Goal: Transaction & Acquisition: Download file/media

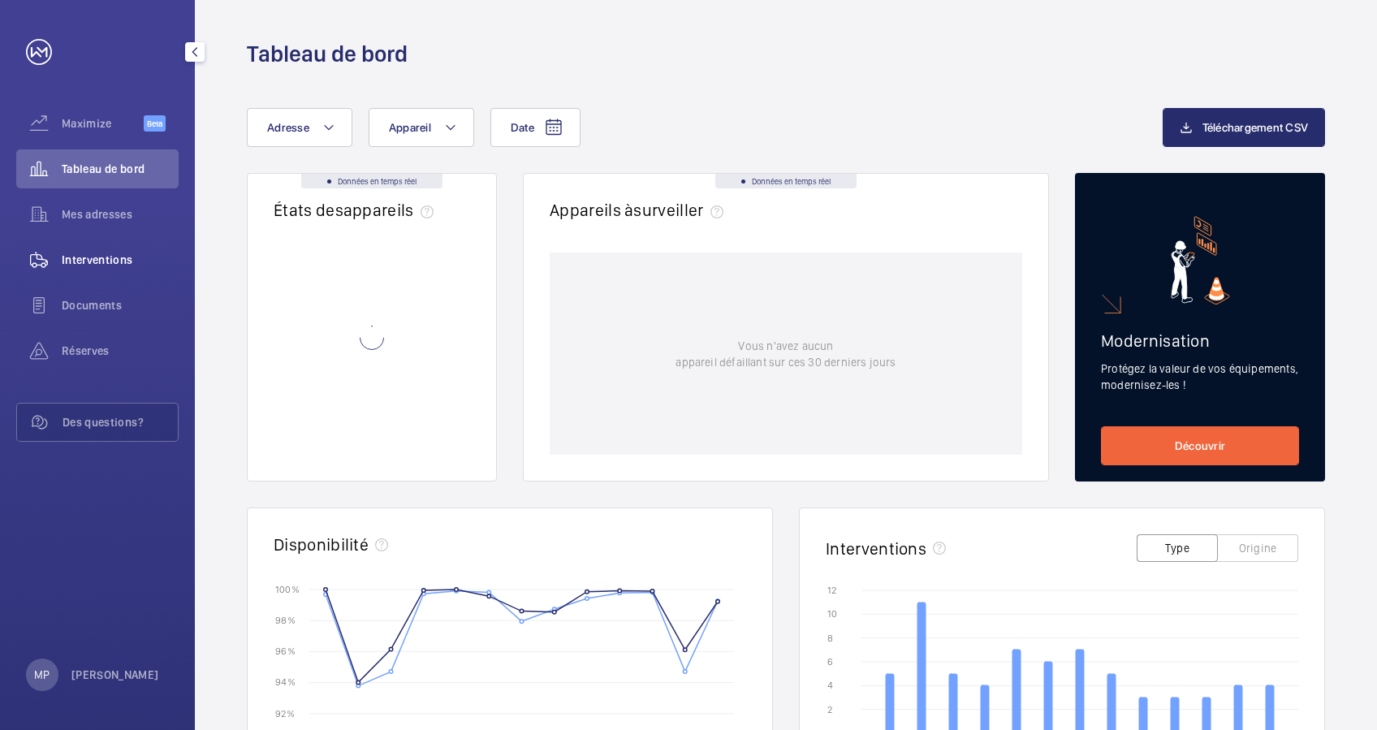
drag, startPoint x: 88, startPoint y: 307, endPoint x: 169, endPoint y: 265, distance: 90.4
click at [88, 308] on span "Documents" at bounding box center [120, 305] width 117 height 16
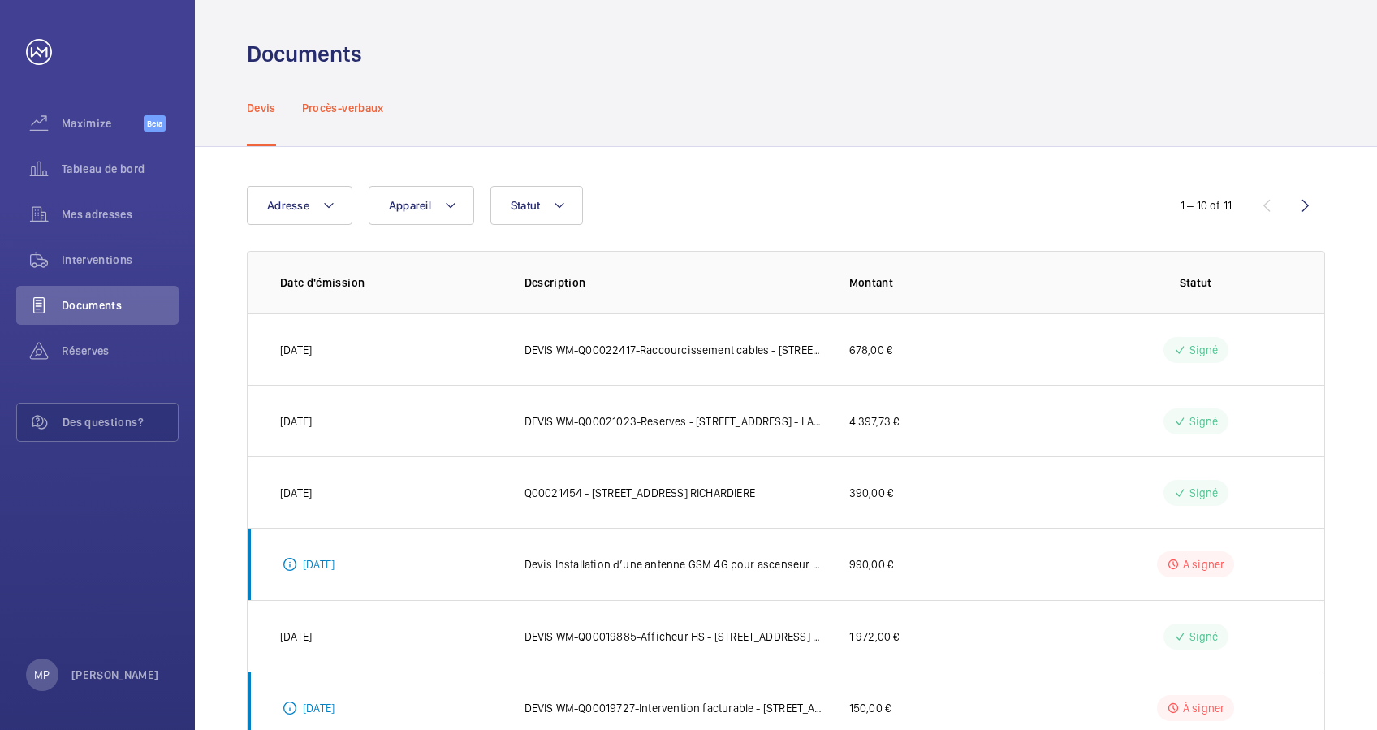
click at [349, 121] on div "Procès-verbaux" at bounding box center [343, 107] width 82 height 77
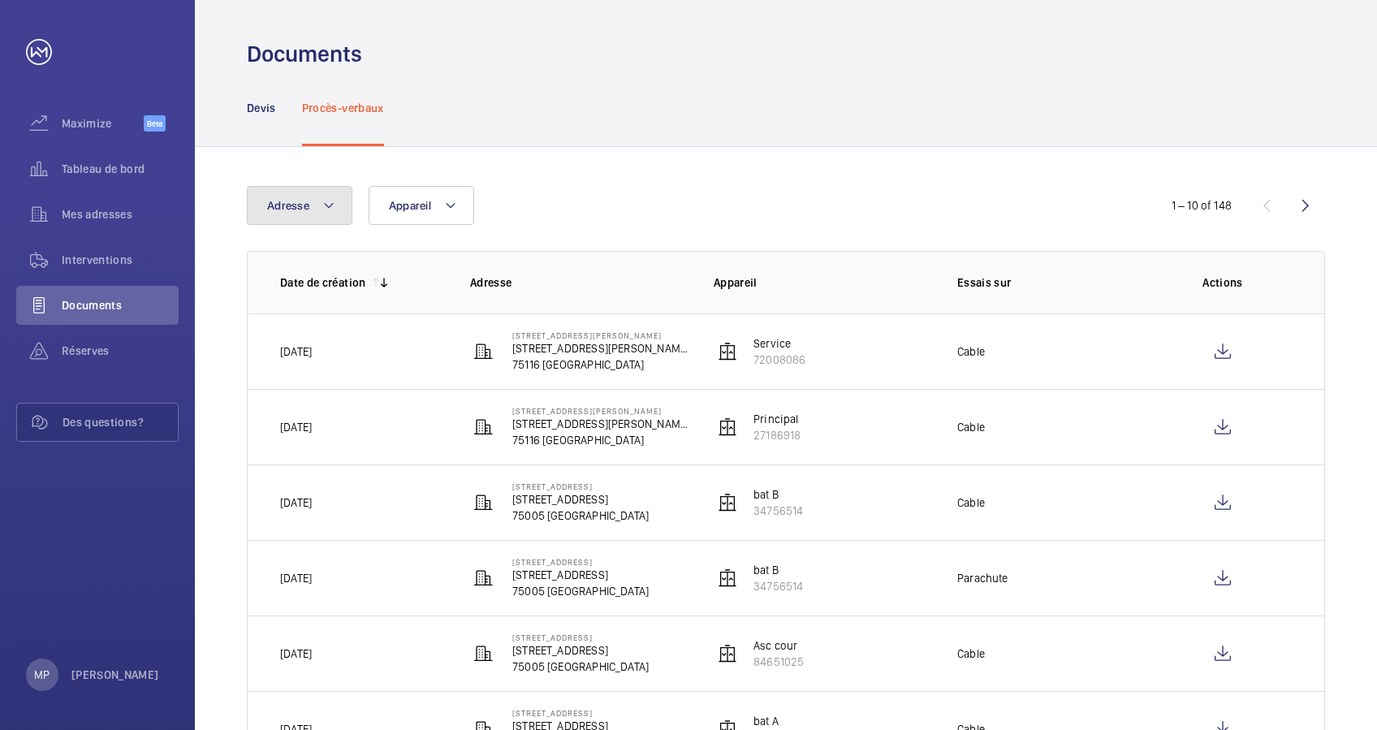
click at [332, 215] on button "Adresse" at bounding box center [300, 205] width 106 height 39
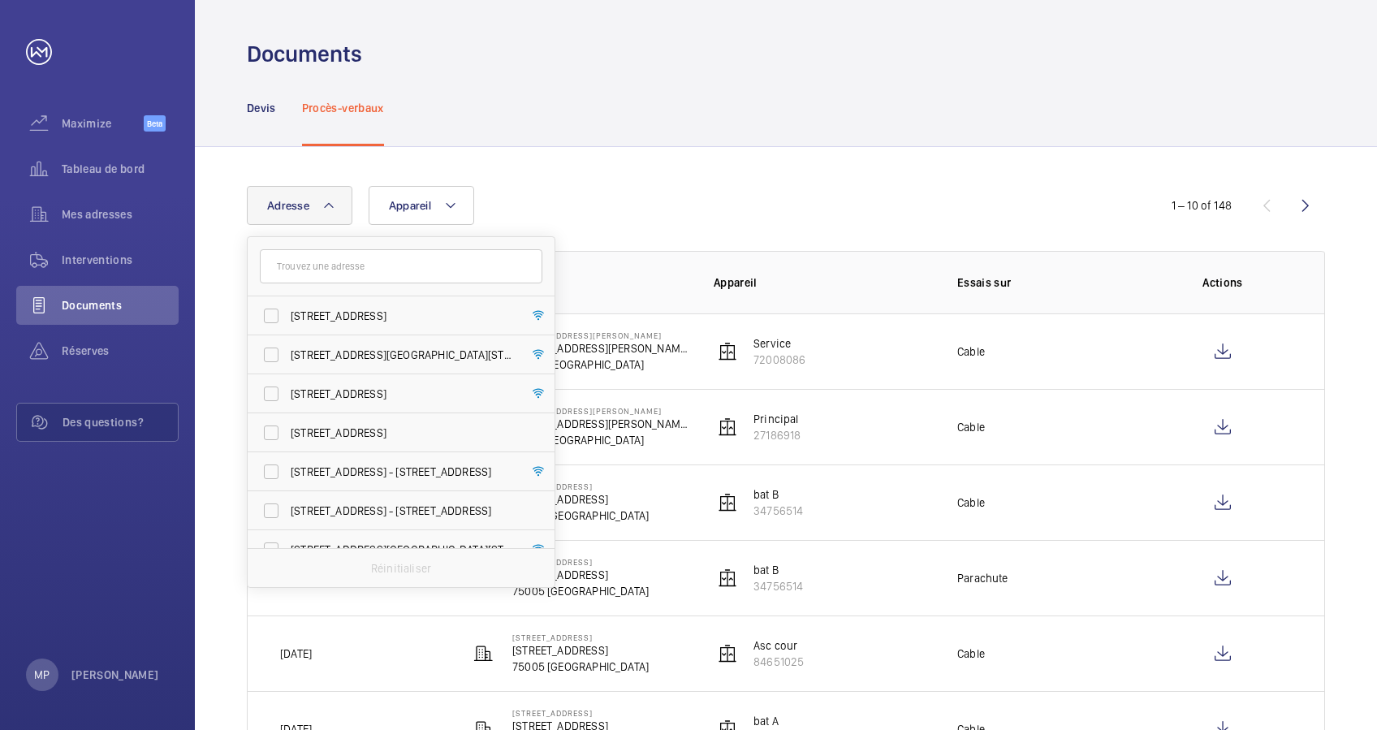
click at [333, 268] on input "text" at bounding box center [401, 266] width 283 height 34
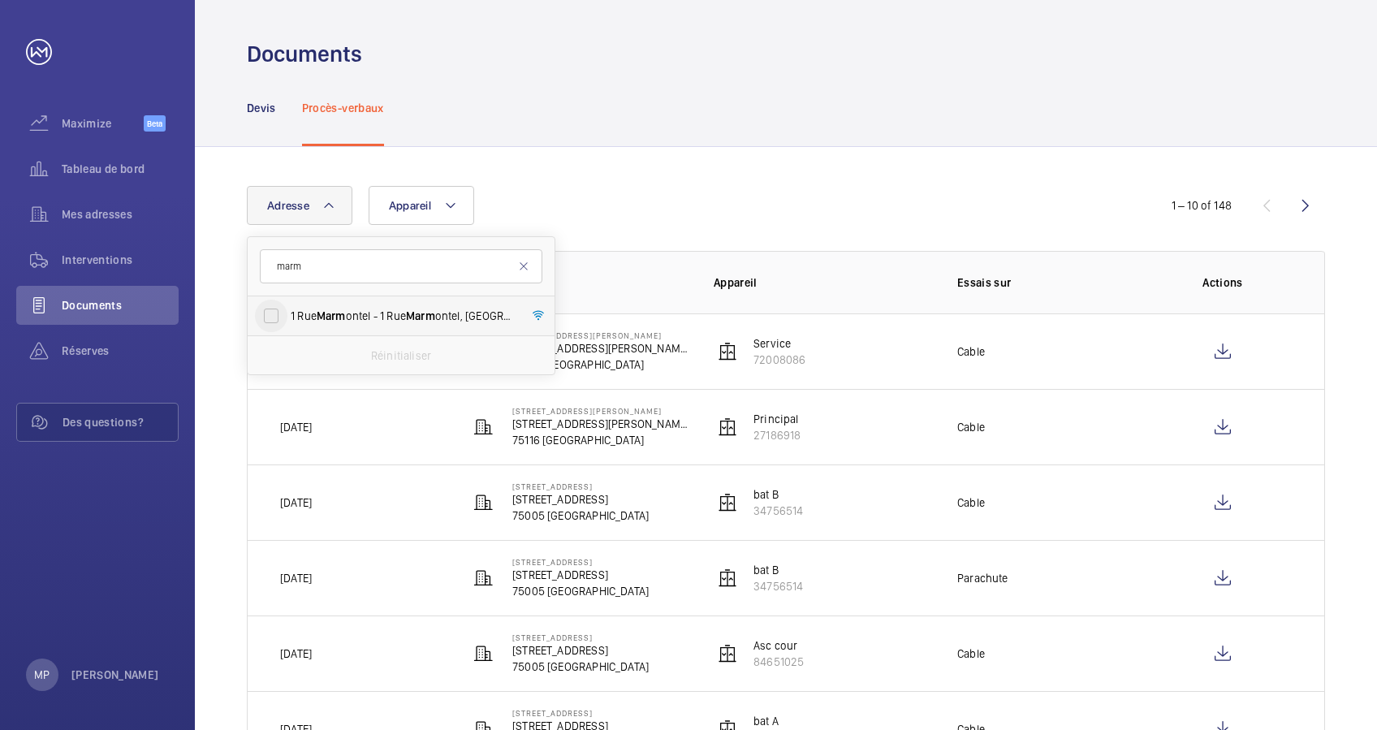
type input "marm"
click at [268, 324] on input "[STREET_ADDRESS] ontel - [STREET_ADDRESS]" at bounding box center [271, 316] width 32 height 32
checkbox input "true"
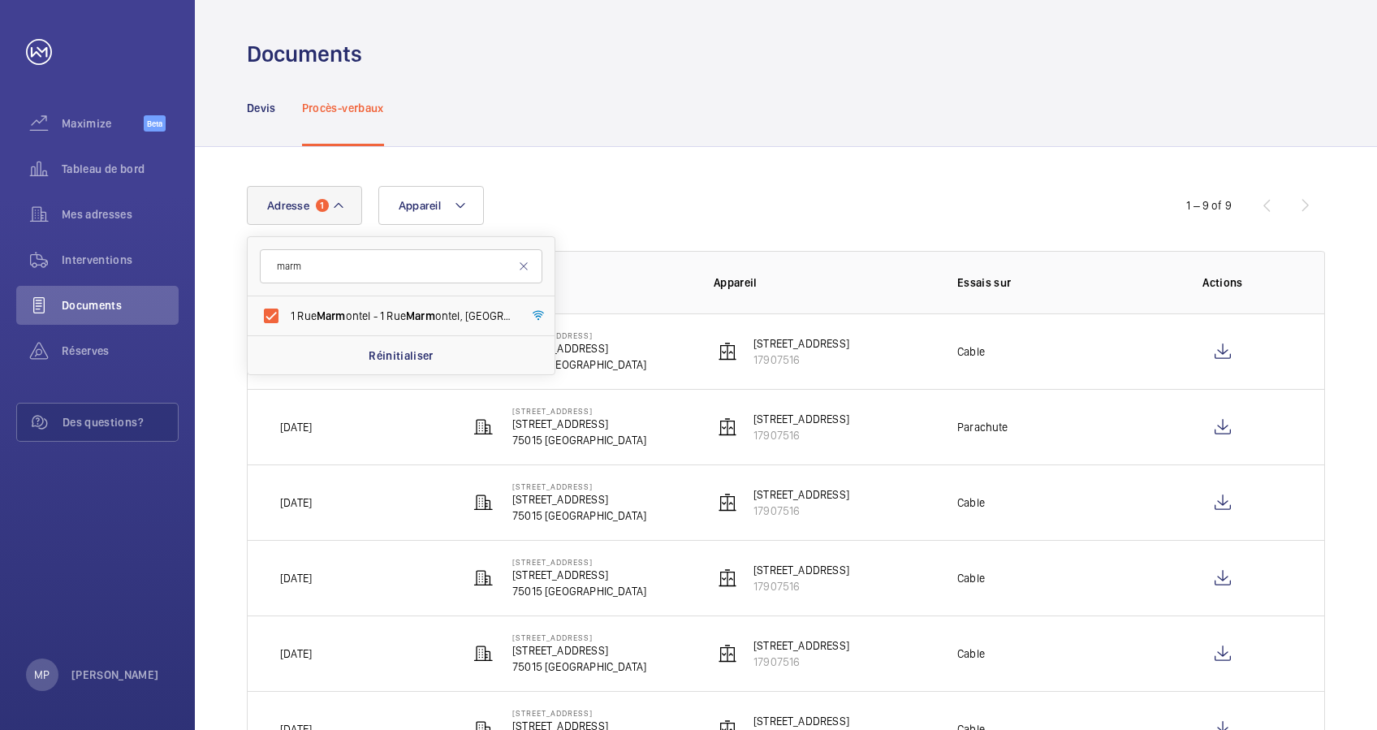
click at [963, 188] on div "Adresse 1 marm [GEOGRAPHIC_DATA][STREET_ADDRESS]" at bounding box center [688, 205] width 883 height 39
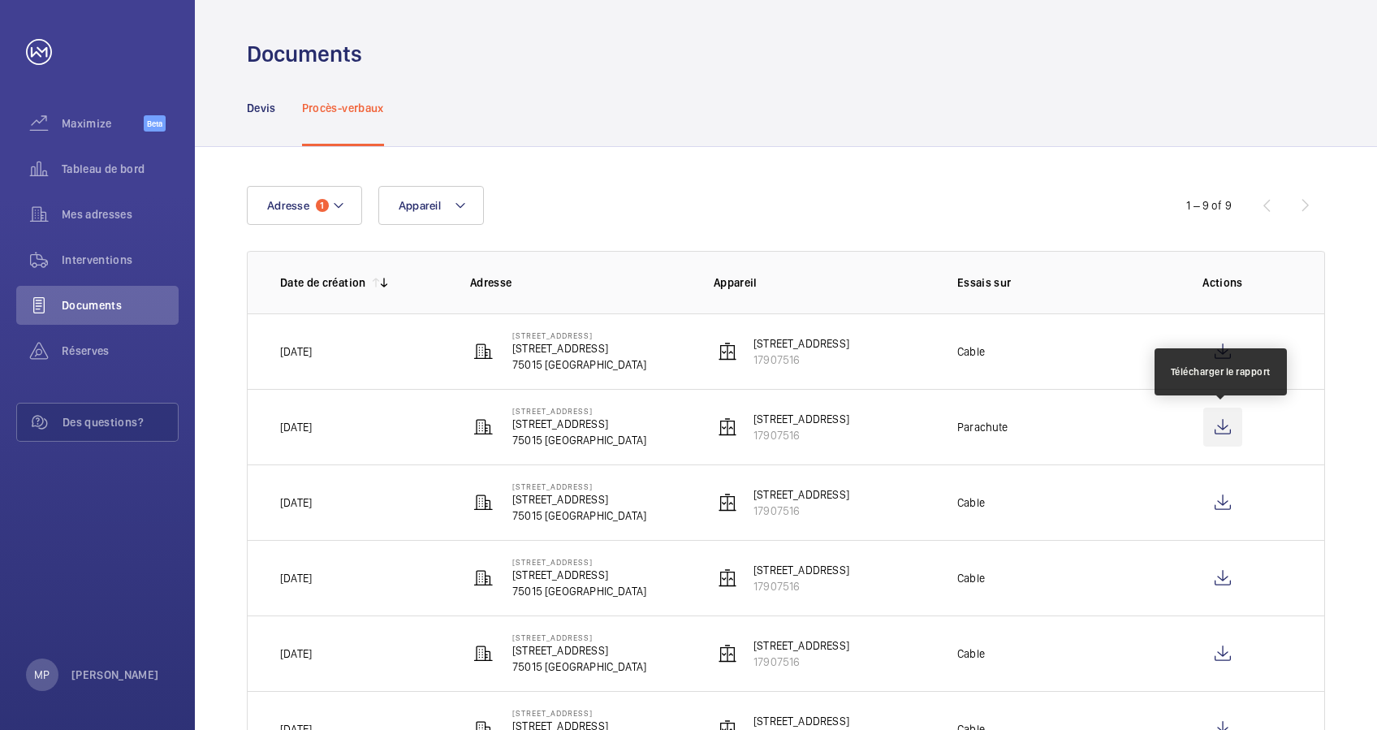
click at [1224, 430] on wm-front-icon-button at bounding box center [1222, 427] width 39 height 39
